Goal: Navigation & Orientation: Find specific page/section

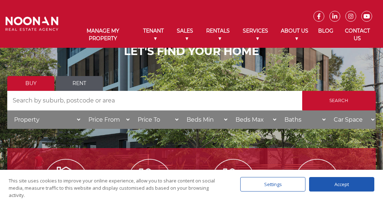
scroll to position [57, 0]
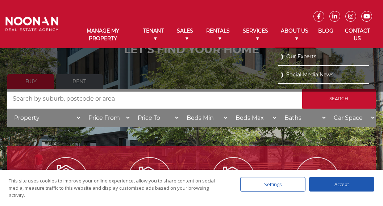
click at [303, 30] on link "About Us" at bounding box center [295, 35] width 40 height 26
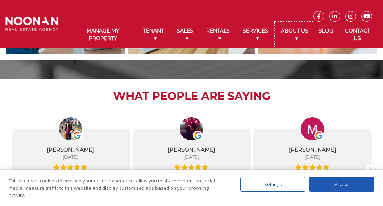
scroll to position [917, 0]
